Goal: Information Seeking & Learning: Learn about a topic

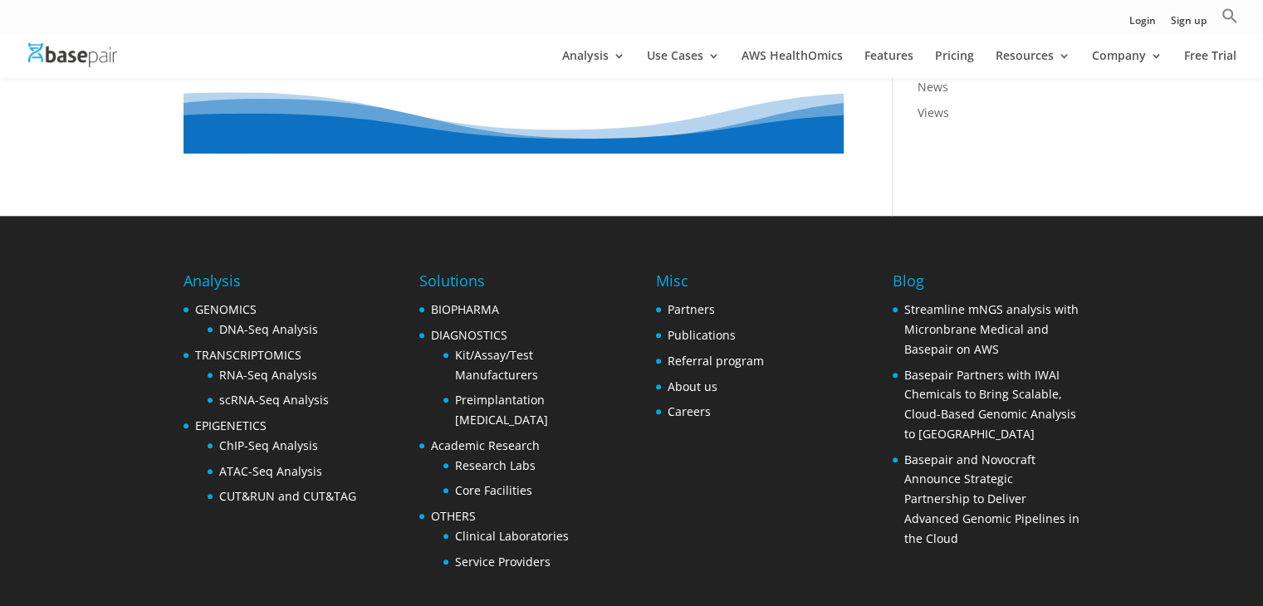
scroll to position [1787, 0]
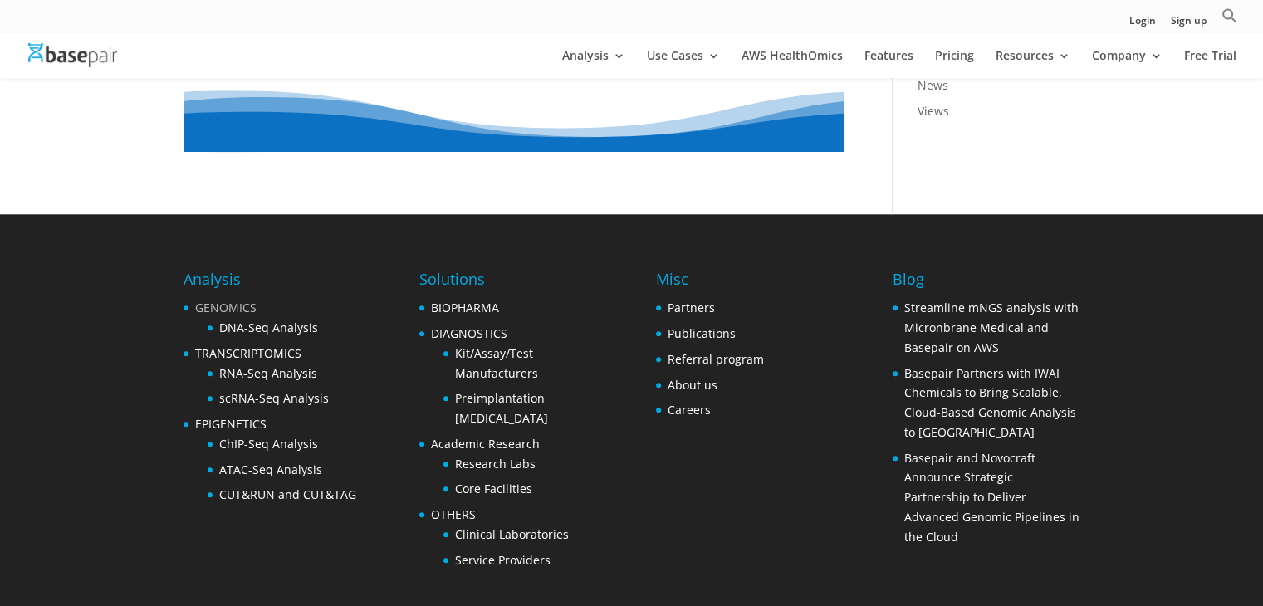
click at [234, 307] on link "GENOMICS" at bounding box center [225, 308] width 61 height 16
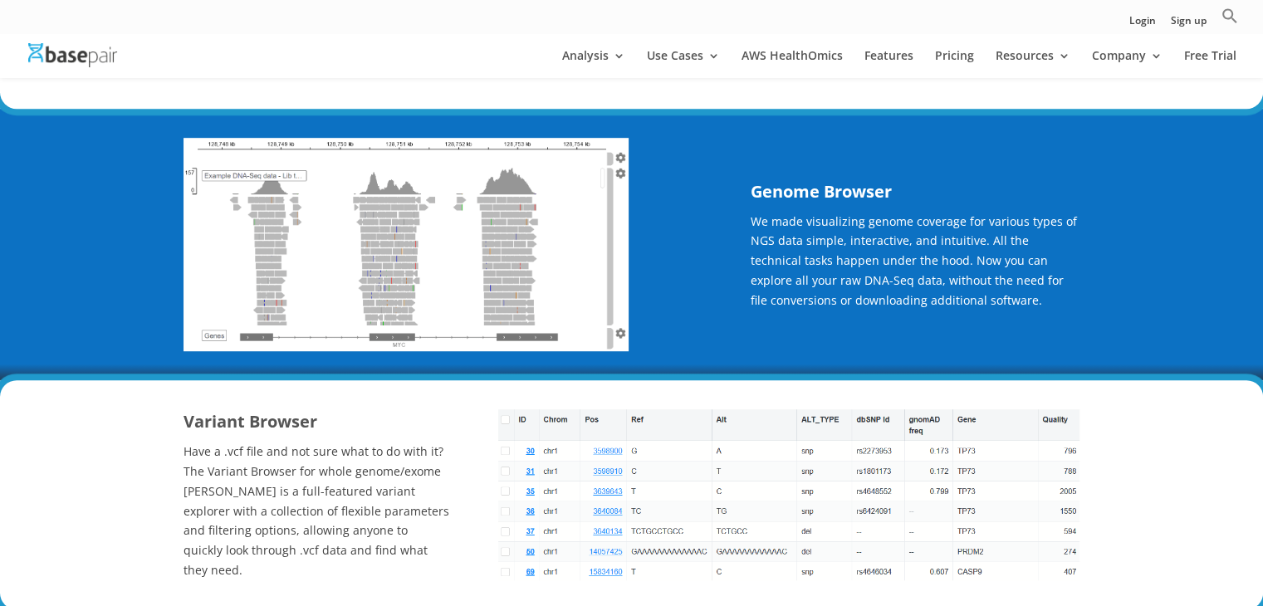
scroll to position [1005, 0]
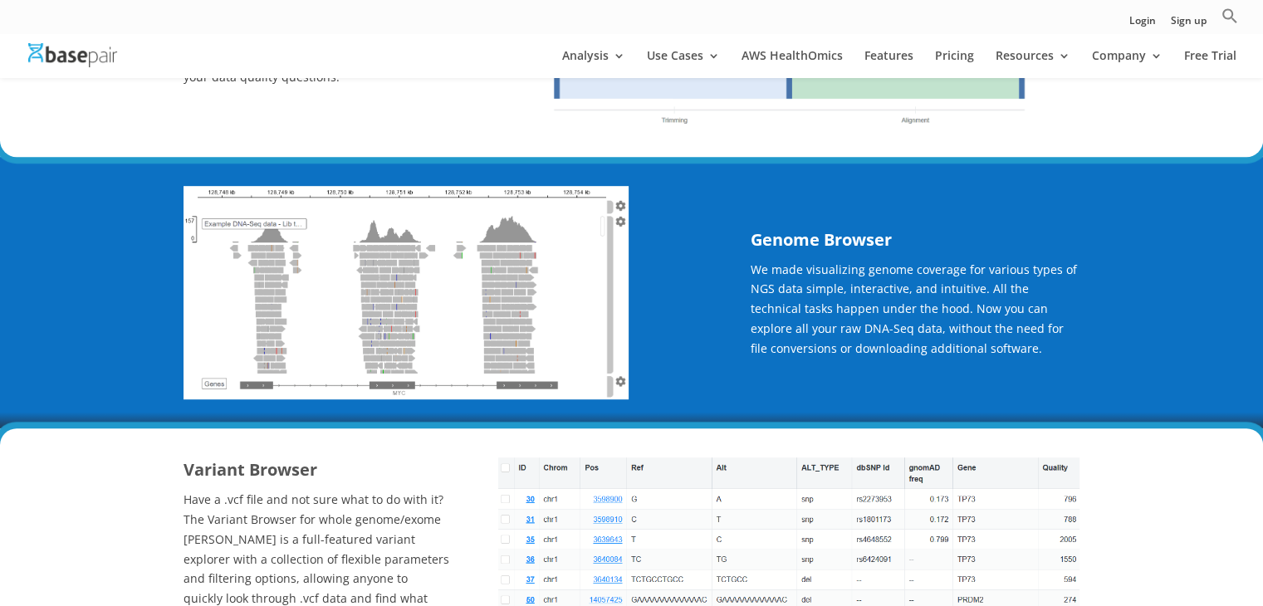
click at [469, 243] on img at bounding box center [406, 292] width 446 height 213
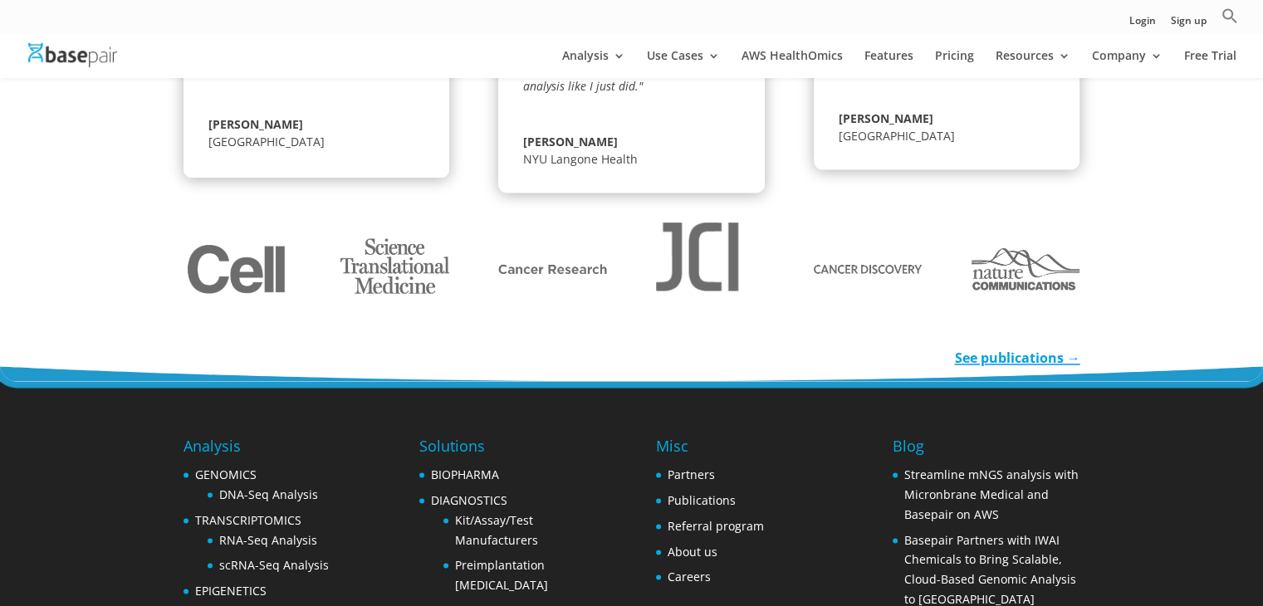
scroll to position [2668, 0]
